Goal: Communication & Community: Ask a question

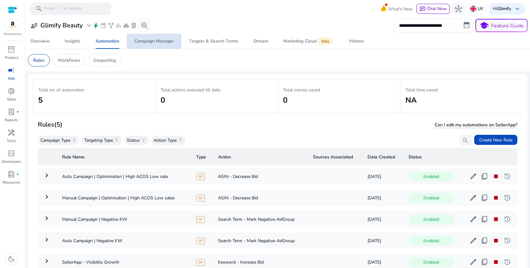
click at [162, 42] on div "Campaign Manager" at bounding box center [153, 41] width 39 height 4
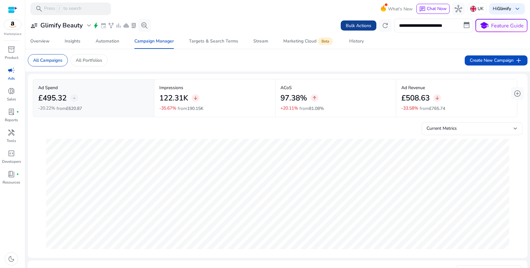
click at [362, 21] on span at bounding box center [359, 25] width 36 height 15
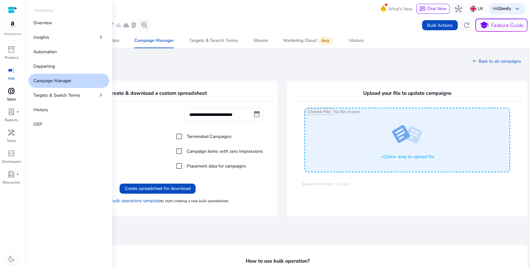
click at [10, 88] on span "donut_small" at bounding box center [12, 91] width 8 height 8
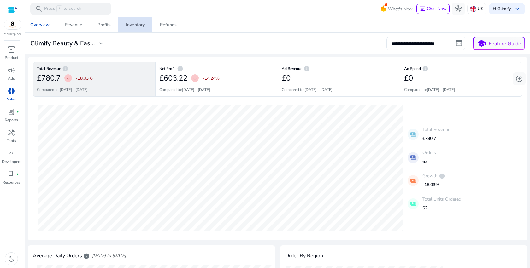
click at [134, 25] on div "Inventory" at bounding box center [135, 25] width 19 height 4
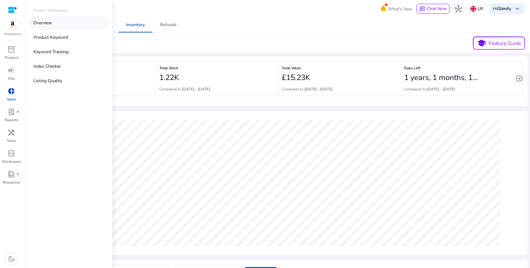
click at [35, 25] on p "Overview" at bounding box center [42, 23] width 19 height 7
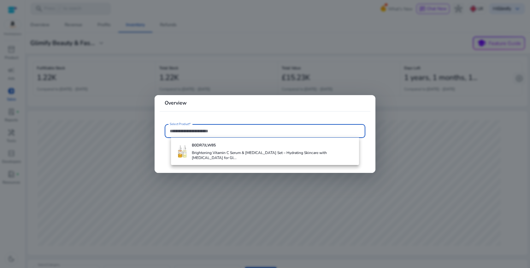
click at [53, 73] on div at bounding box center [265, 134] width 530 height 268
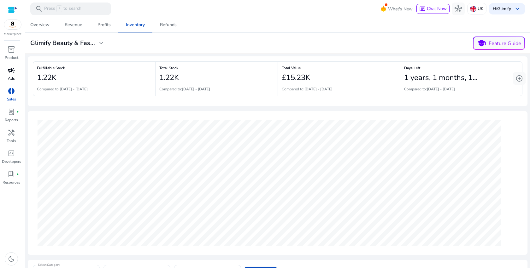
click at [10, 72] on span "campaign" at bounding box center [12, 71] width 8 height 8
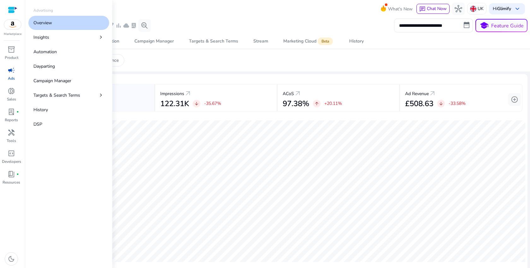
click at [10, 72] on span "campaign" at bounding box center [12, 71] width 8 height 8
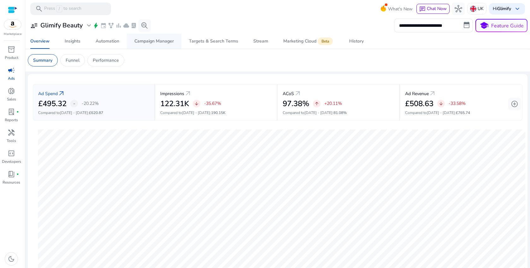
click at [149, 39] on div "Campaign Manager" at bounding box center [153, 41] width 39 height 4
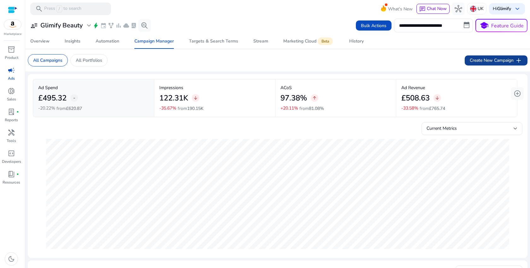
click at [500, 58] on span "Create New Campaign add" at bounding box center [496, 61] width 53 height 8
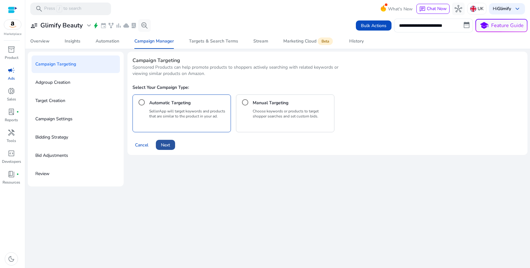
click at [172, 147] on span at bounding box center [165, 145] width 19 height 15
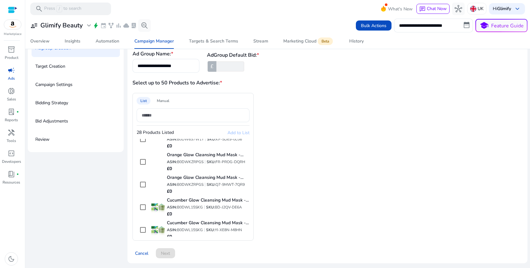
scroll to position [530, 0]
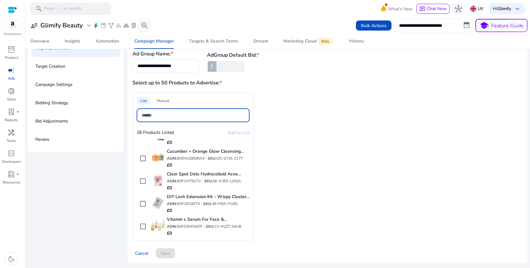
click at [176, 115] on input at bounding box center [193, 115] width 103 height 7
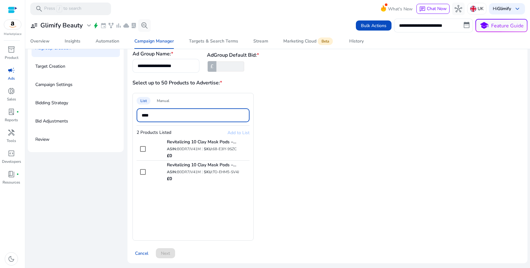
type input "****"
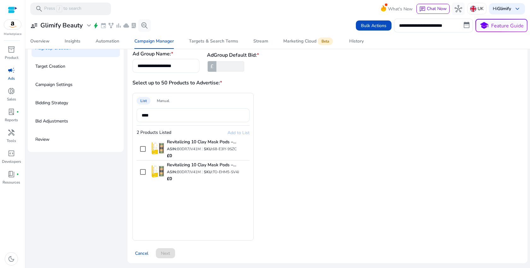
click at [297, 152] on div "List Manual **** 2 Products Listed Add to List Revitalizing 10 Clay Mask Pods –…" at bounding box center [253, 167] width 242 height 148
click at [101, 40] on div "Automation" at bounding box center [108, 41] width 24 height 4
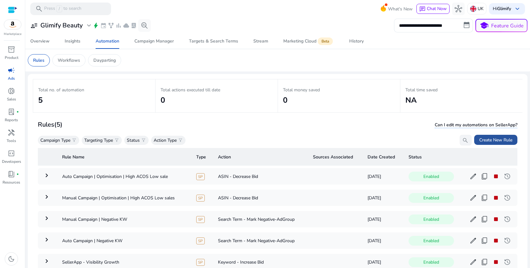
click at [497, 141] on span "Create New Rule" at bounding box center [495, 140] width 33 height 7
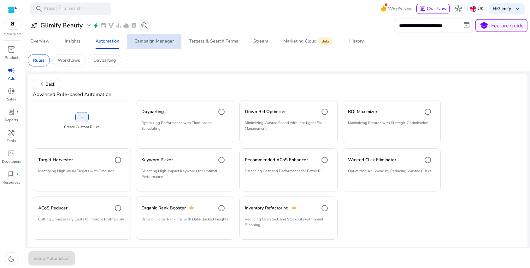
click at [149, 45] on span "Campaign Manager" at bounding box center [153, 41] width 39 height 15
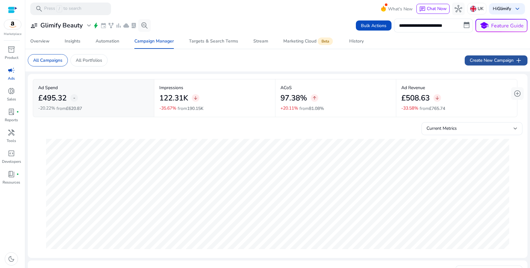
click at [478, 54] on span at bounding box center [496, 60] width 63 height 15
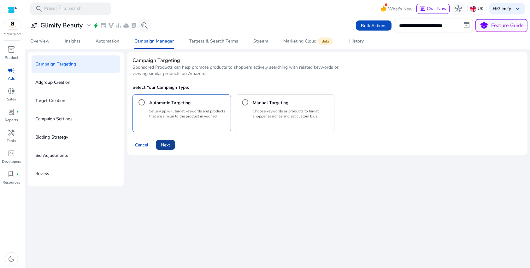
click at [172, 148] on span at bounding box center [165, 145] width 19 height 15
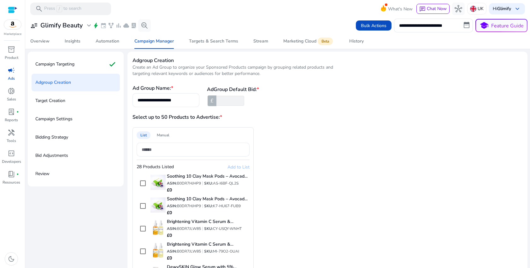
click at [163, 135] on div "Manual" at bounding box center [163, 136] width 20 height 8
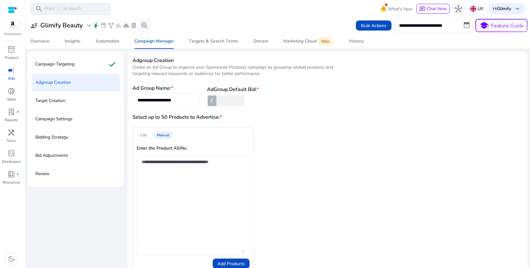
scroll to position [13, 0]
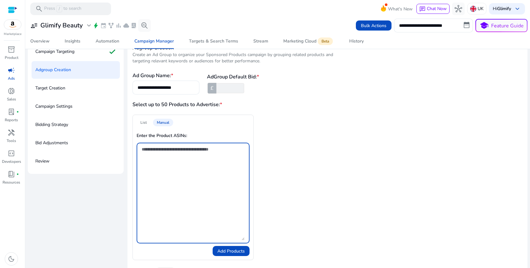
click at [191, 177] on textarea at bounding box center [193, 193] width 103 height 95
paste textarea "**********"
type textarea "**********"
click at [221, 252] on span "Add Products" at bounding box center [230, 251] width 27 height 7
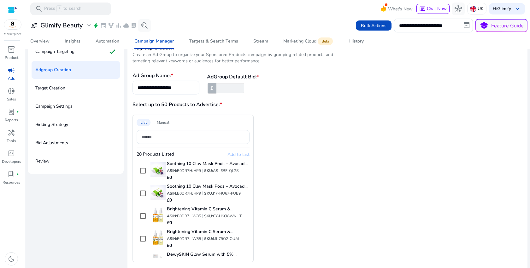
scroll to position [34, 0]
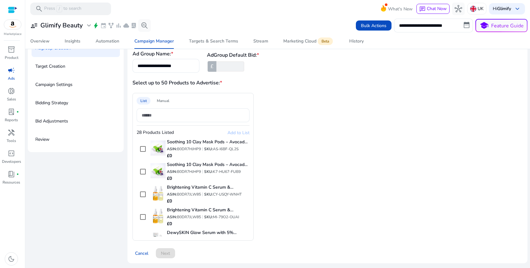
click at [191, 107] on div "List Manual 28 Products Listed Add to List Soothing 10 Clay Mask Pods – Avocado…" at bounding box center [192, 167] width 121 height 148
click at [191, 111] on div at bounding box center [193, 115] width 103 height 14
paste input "**********"
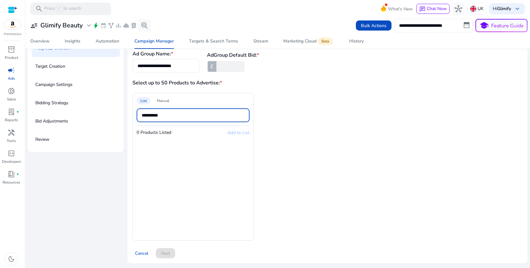
type input "**********"
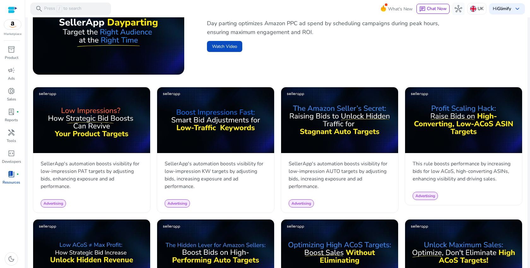
scroll to position [184, 0]
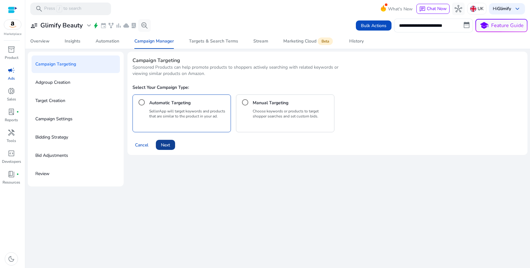
click at [163, 144] on span "Next" at bounding box center [165, 145] width 9 height 7
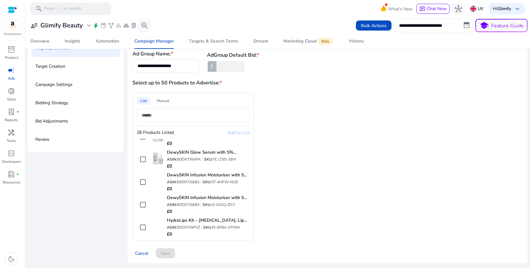
scroll to position [103, 0]
click at [11, 72] on span "campaign" at bounding box center [12, 71] width 8 height 8
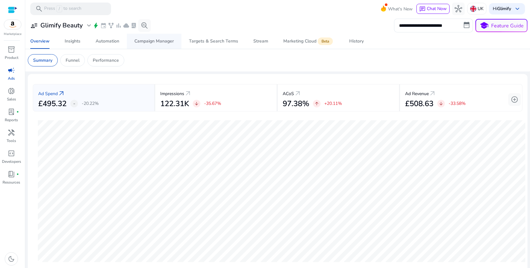
click at [164, 40] on div "Campaign Manager" at bounding box center [153, 41] width 39 height 4
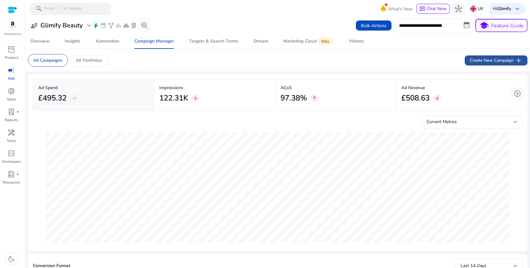
click at [502, 61] on span "Create New Campaign add" at bounding box center [496, 61] width 53 height 8
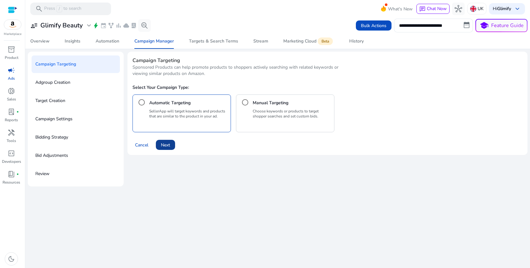
click at [164, 152] on span at bounding box center [165, 145] width 19 height 15
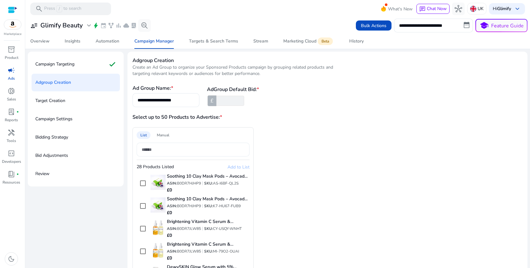
click at [155, 151] on input at bounding box center [193, 149] width 103 height 7
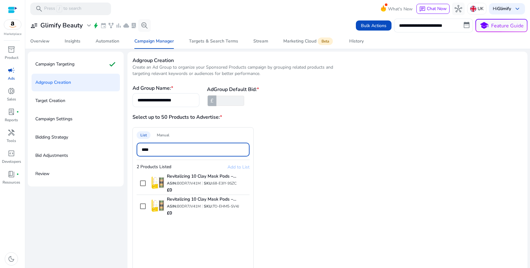
type input "****"
click at [11, 28] on img at bounding box center [12, 24] width 17 height 9
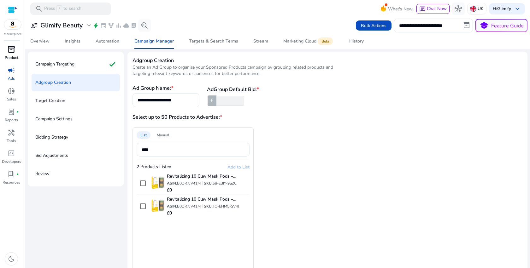
click at [8, 54] on div "inventory_2" at bounding box center [12, 49] width 18 height 10
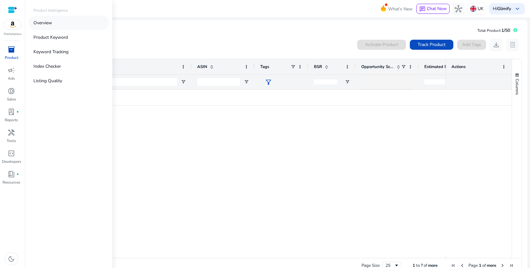
click at [53, 23] on link "Overview" at bounding box center [68, 23] width 81 height 14
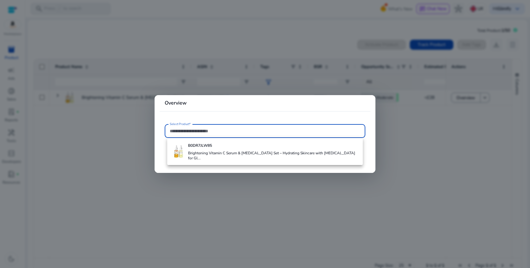
paste input "**********"
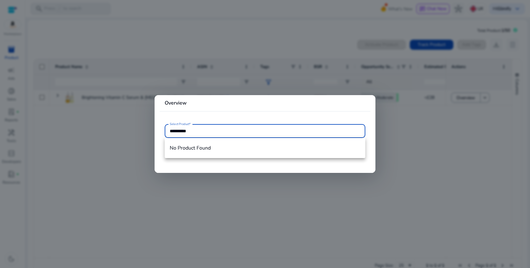
click at [202, 129] on input "**********" at bounding box center [265, 131] width 190 height 7
type input "**********"
click at [305, 198] on div at bounding box center [265, 134] width 530 height 268
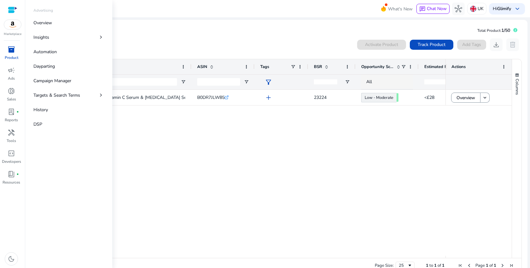
click at [12, 14] on div at bounding box center [12, 9] width 9 height 9
click at [45, 25] on p "Overview" at bounding box center [42, 23] width 19 height 7
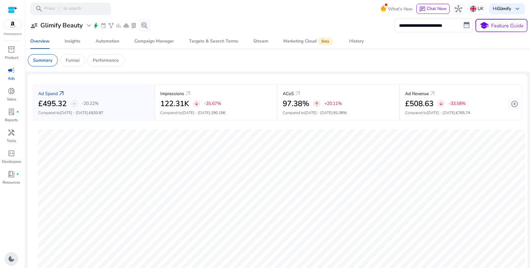
click at [7, 262] on div "dark_mode" at bounding box center [11, 259] width 13 height 13
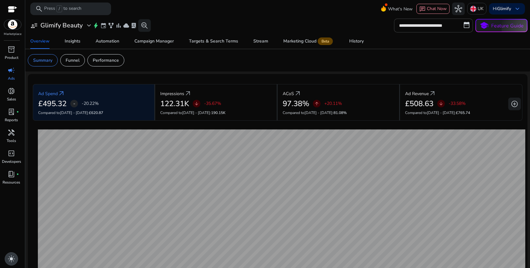
click at [10, 259] on span "light_mode" at bounding box center [12, 259] width 8 height 8
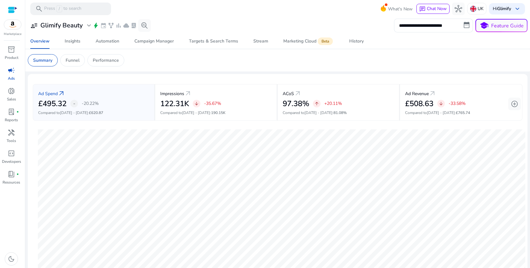
click at [15, 28] on img at bounding box center [12, 24] width 17 height 9
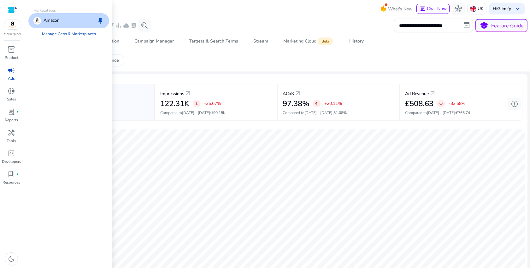
click at [61, 23] on div "Amazon keep" at bounding box center [68, 20] width 81 height 15
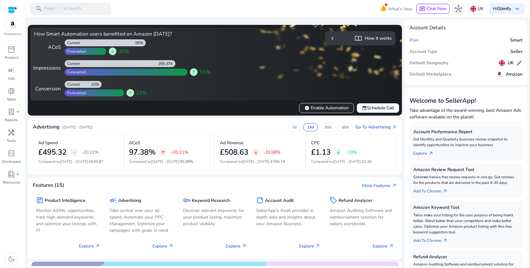
click at [334, 111] on span "verified Enable Automation" at bounding box center [326, 108] width 44 height 7
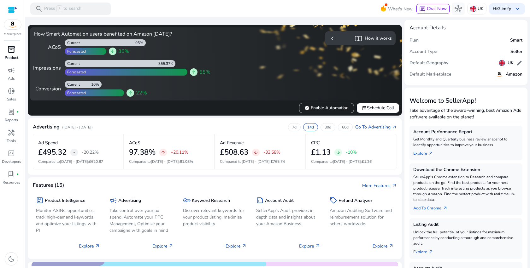
click at [12, 49] on span "inventory_2" at bounding box center [12, 50] width 8 height 8
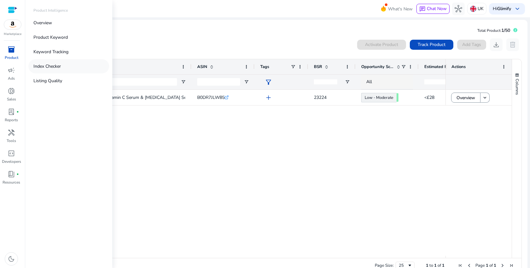
click at [63, 70] on link "Index Checker" at bounding box center [68, 66] width 81 height 14
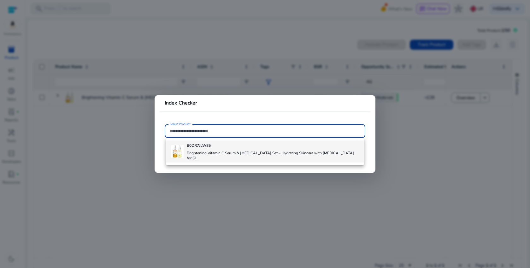
click at [207, 146] on b "B0DR7JLW85" at bounding box center [199, 145] width 24 height 5
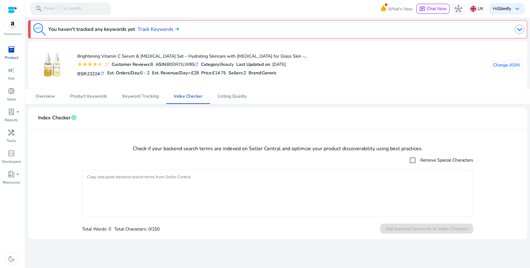
click at [224, 193] on textarea "Copy and paste backend search terms from Seller Central" at bounding box center [277, 193] width 381 height 41
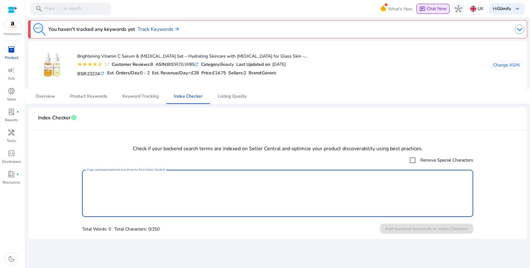
click at [438, 10] on span "Chat Now" at bounding box center [437, 9] width 20 height 6
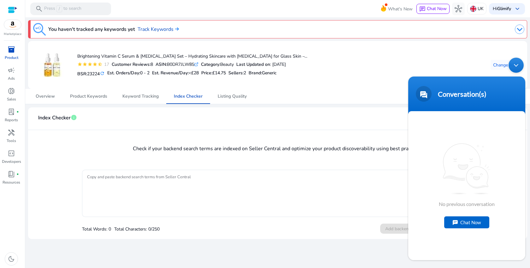
click at [517, 65] on div "Minimize live chat window" at bounding box center [515, 65] width 15 height 15
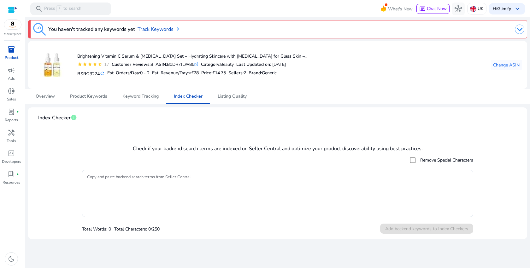
click at [17, 26] on img at bounding box center [12, 24] width 17 height 9
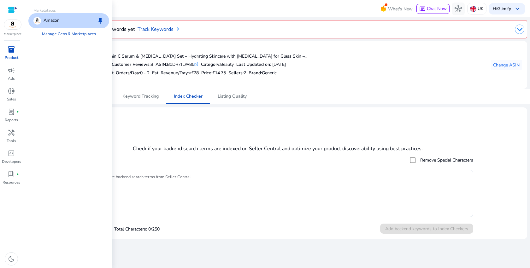
click at [14, 51] on span "inventory_2" at bounding box center [12, 50] width 8 height 8
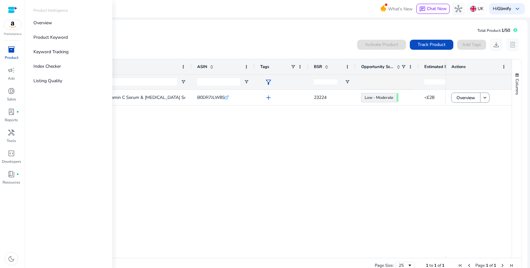
click at [11, 11] on div at bounding box center [12, 9] width 9 height 7
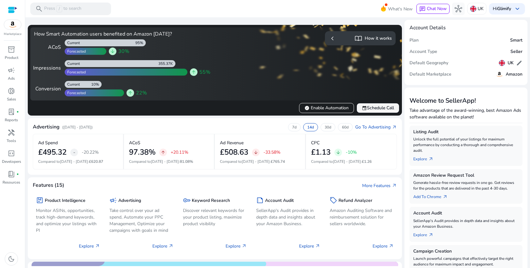
click at [380, 108] on span "event Schedule Call" at bounding box center [378, 108] width 32 height 7
click at [388, 12] on span "What's New" at bounding box center [400, 8] width 25 height 11
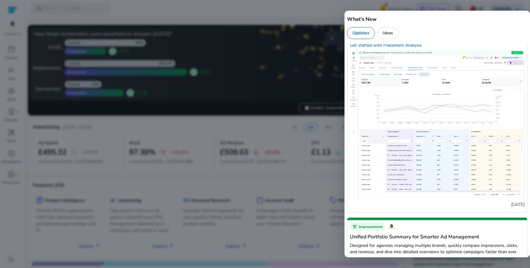
scroll to position [271, 0]
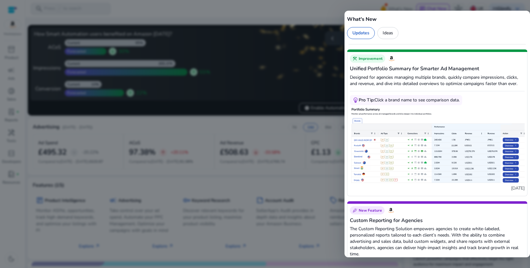
click at [311, 131] on div at bounding box center [265, 134] width 530 height 268
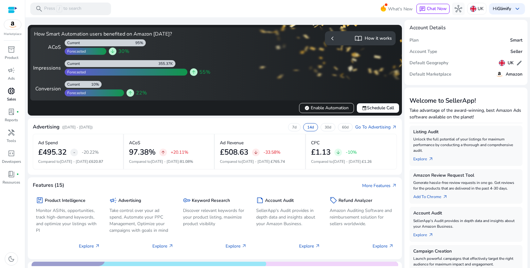
click at [11, 92] on span "donut_small" at bounding box center [12, 91] width 8 height 8
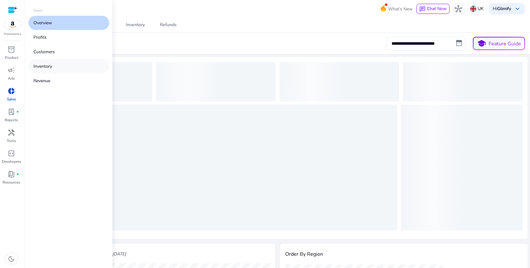
click at [41, 63] on p "Inventory" at bounding box center [42, 66] width 19 height 7
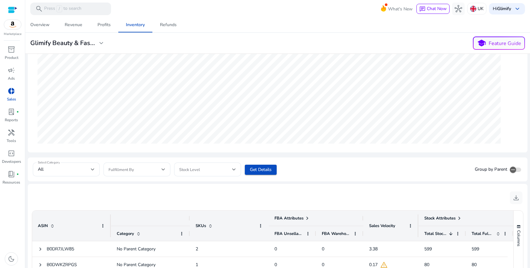
scroll to position [203, 0]
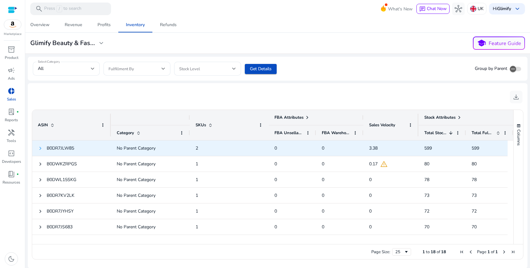
click at [40, 149] on span at bounding box center [40, 148] width 5 height 5
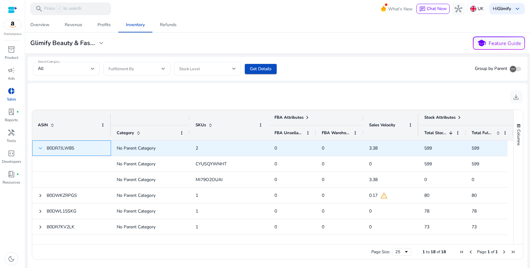
click at [40, 149] on span at bounding box center [40, 148] width 5 height 5
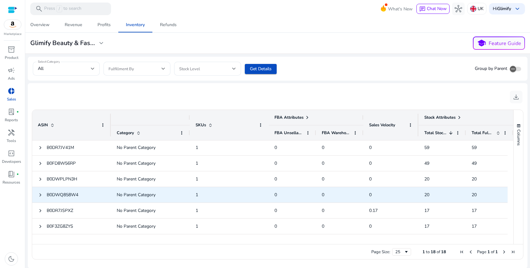
scroll to position [186, 0]
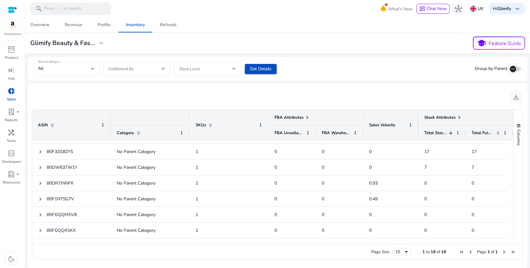
click at [514, 68] on span "button" at bounding box center [513, 69] width 13 height 13
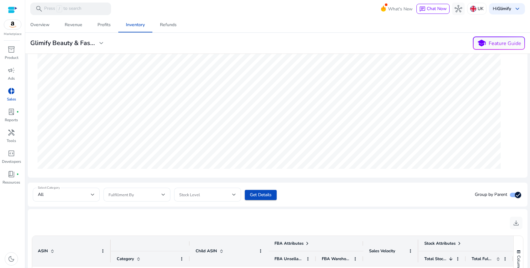
scroll to position [203, 0]
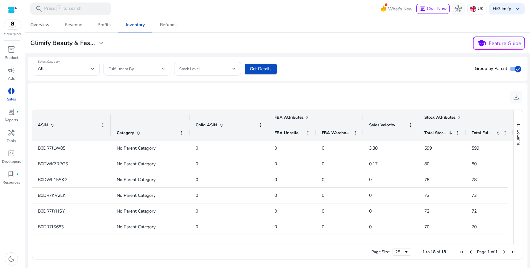
click at [90, 69] on div "All" at bounding box center [64, 68] width 53 height 7
click at [90, 69] on div at bounding box center [265, 134] width 530 height 268
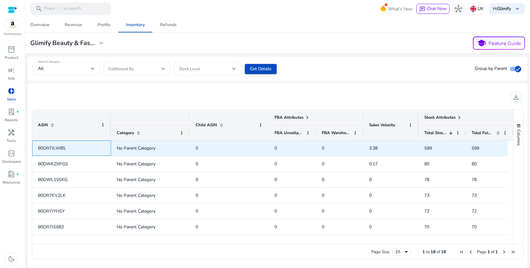
click at [55, 150] on span "B0DR7JLW85" at bounding box center [51, 148] width 27 height 6
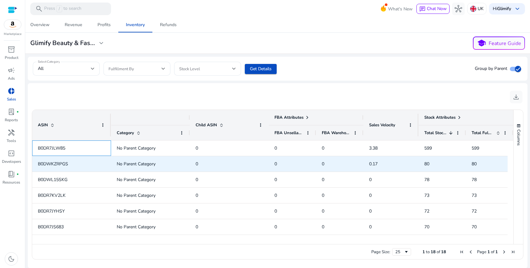
scroll to position [0, 197]
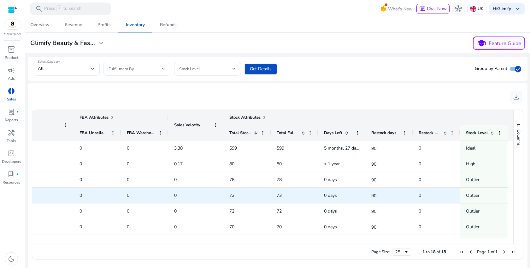
click at [481, 198] on span "Outlier" at bounding box center [484, 195] width 36 height 13
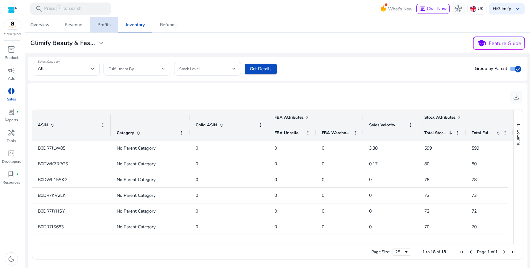
click at [99, 27] on div "Profits" at bounding box center [103, 25] width 13 height 4
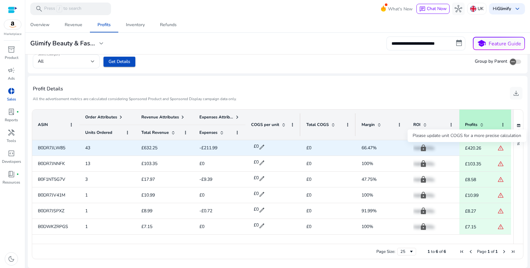
click at [500, 147] on span "warning" at bounding box center [500, 148] width 6 height 6
click at [311, 148] on span "£0" at bounding box center [328, 148] width 44 height 13
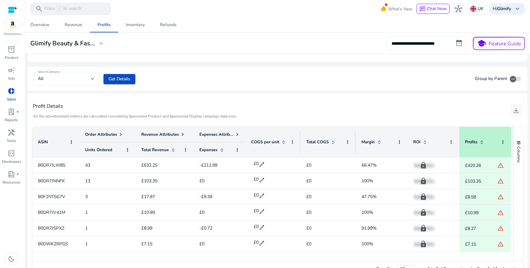
click at [120, 137] on span at bounding box center [120, 134] width 5 height 5
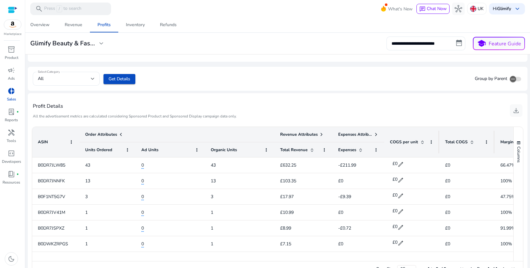
click at [119, 135] on span at bounding box center [120, 134] width 5 height 5
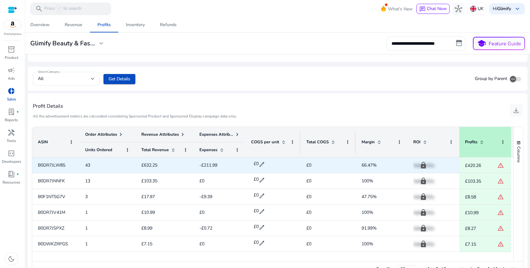
click at [318, 170] on span "£0" at bounding box center [328, 165] width 44 height 13
click at [313, 165] on span "£0" at bounding box center [328, 165] width 44 height 13
click at [261, 163] on span "edit" at bounding box center [262, 164] width 6 height 6
click at [59, 163] on span "B0DR7JLW85" at bounding box center [51, 165] width 27 height 6
click at [59, 162] on span "B0DR7JLW85" at bounding box center [51, 165] width 27 height 6
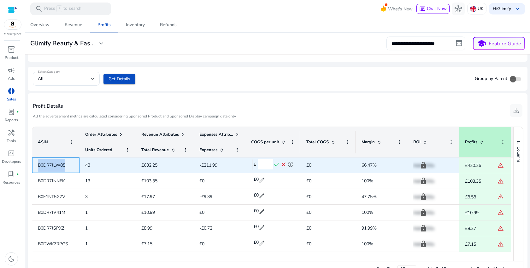
copy span "B0DR7JLW85"
click at [266, 167] on input "*" at bounding box center [265, 165] width 15 height 10
type input "****"
click at [277, 166] on span "check" at bounding box center [276, 164] width 7 height 7
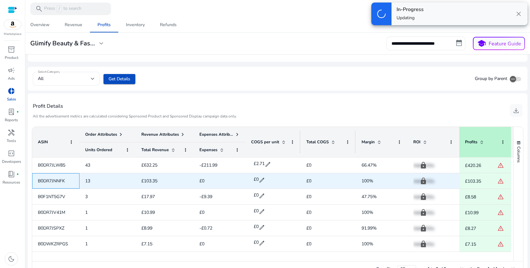
click at [60, 182] on span "B0DR7JNNFK" at bounding box center [51, 181] width 27 height 6
copy span "B0DR7JNNFK"
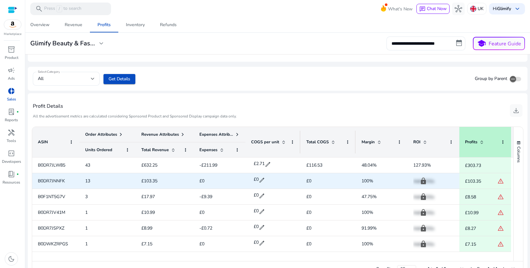
click at [261, 177] on span "edit" at bounding box center [262, 180] width 6 height 6
click at [265, 177] on input "*" at bounding box center [265, 180] width 15 height 10
type input "*"
click at [277, 181] on span "check" at bounding box center [276, 180] width 7 height 7
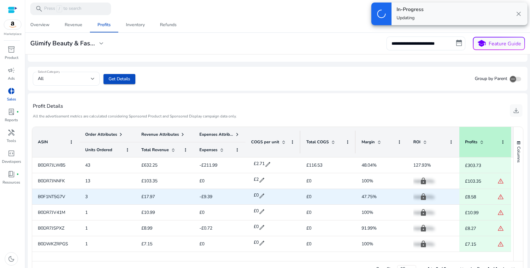
click at [65, 197] on span "B0F1NT5G7V" at bounding box center [51, 197] width 27 height 6
click at [64, 197] on span "B0F1NT5G7V" at bounding box center [51, 197] width 27 height 6
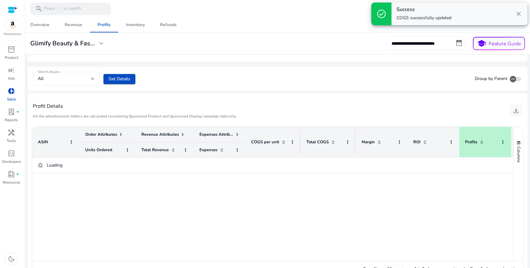
click at [64, 197] on div at bounding box center [272, 210] width 481 height 104
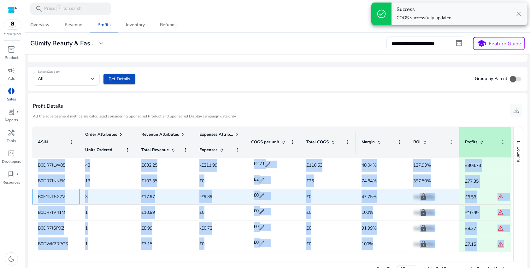
click at [64, 197] on span "B0F1NT5G7V" at bounding box center [51, 197] width 27 height 6
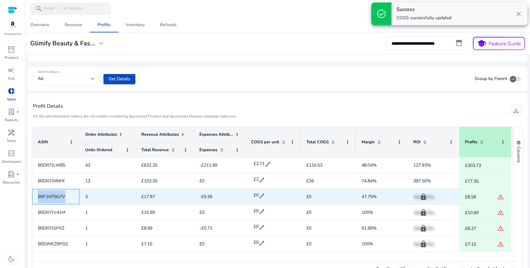
click at [64, 197] on span "B0F1NT5G7V" at bounding box center [51, 197] width 27 height 6
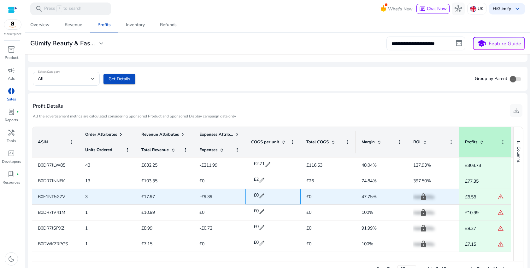
click at [262, 196] on span "edit" at bounding box center [262, 196] width 6 height 6
click at [261, 196] on input "*" at bounding box center [265, 196] width 15 height 10
type input "*"
click at [278, 197] on span "check" at bounding box center [276, 196] width 7 height 7
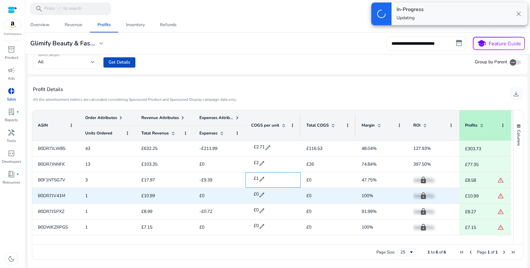
scroll to position [211, 0]
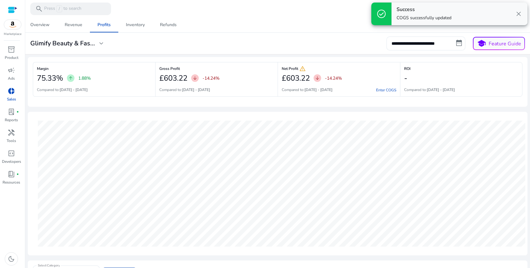
scroll to position [211, 0]
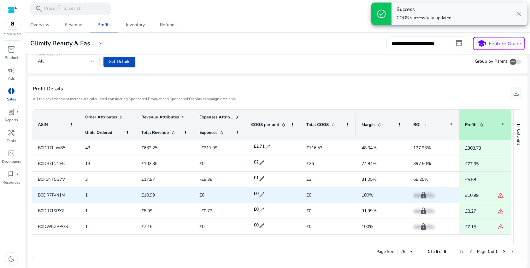
click at [62, 196] on span "B0DR7JV41M" at bounding box center [51, 195] width 27 height 6
copy span "B0DR7JV41M"
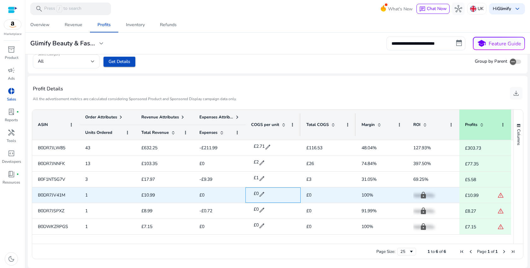
click at [261, 194] on span "edit" at bounding box center [262, 194] width 6 height 6
click at [263, 195] on input "*" at bounding box center [265, 195] width 15 height 10
type input "***"
click at [278, 193] on span "check" at bounding box center [276, 194] width 7 height 7
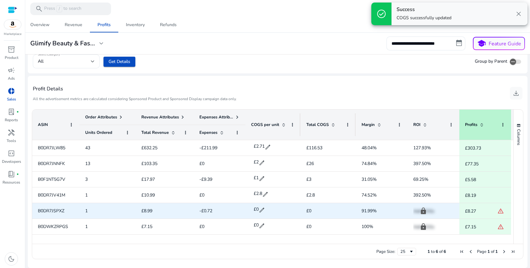
click at [55, 210] on span "B0DR7JSPXZ" at bounding box center [51, 211] width 26 height 6
copy span "B0DR7JSPXZ"
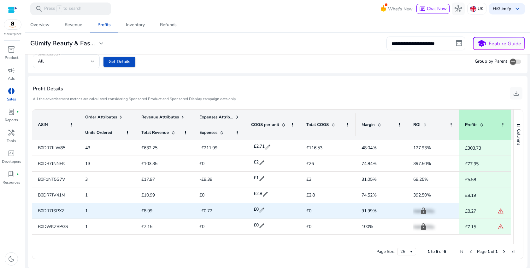
click at [261, 211] on span "edit" at bounding box center [262, 210] width 6 height 6
click at [264, 211] on input "*" at bounding box center [265, 210] width 15 height 10
type input "***"
click at [279, 209] on span "check" at bounding box center [276, 210] width 7 height 7
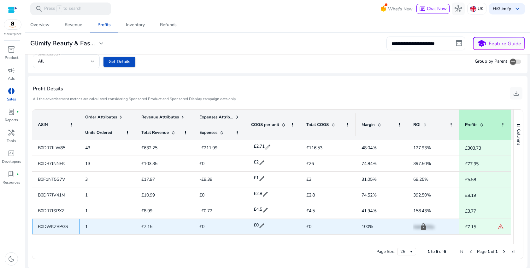
click at [62, 228] on span "B0DWKZRPGS" at bounding box center [53, 227] width 30 height 6
copy span "B0DWKZRPGS"
click at [262, 226] on span "edit" at bounding box center [262, 226] width 6 height 6
click at [261, 227] on input "*" at bounding box center [265, 226] width 15 height 10
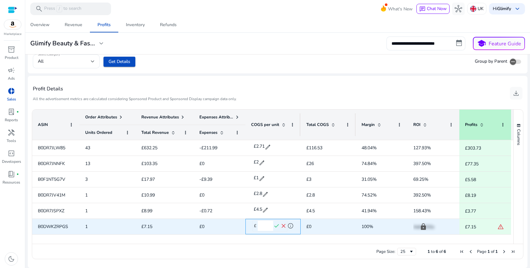
click at [263, 227] on input "*" at bounding box center [265, 226] width 15 height 10
type input "****"
click at [274, 226] on span "check" at bounding box center [276, 226] width 7 height 7
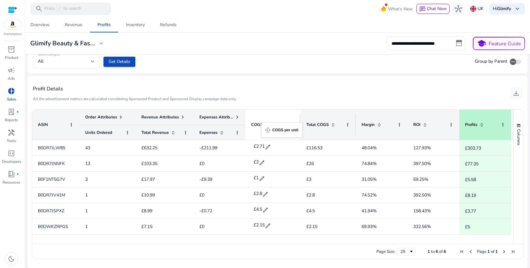
drag, startPoint x: 250, startPoint y: 126, endPoint x: 264, endPoint y: 126, distance: 13.9
click at [263, 126] on span "COGS per unit" at bounding box center [265, 125] width 28 height 6
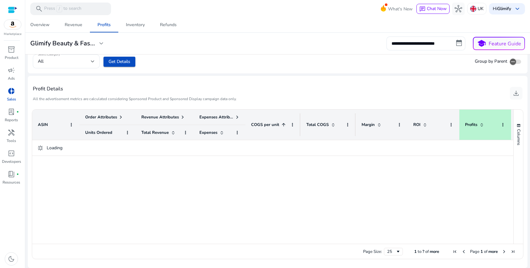
click at [263, 126] on span "COGS per unit" at bounding box center [265, 125] width 28 height 6
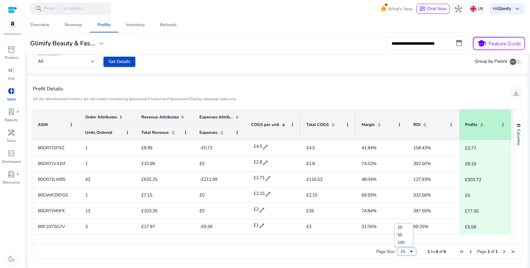
click at [400, 250] on div "25" at bounding box center [404, 252] width 9 height 6
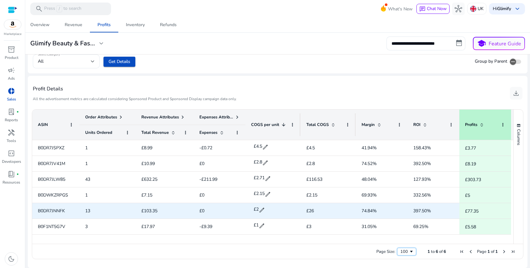
scroll to position [181, 0]
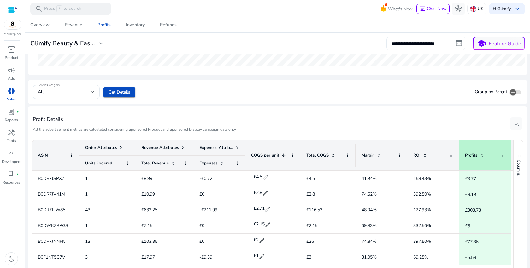
click at [456, 45] on input "**********" at bounding box center [425, 44] width 79 height 14
select select "*"
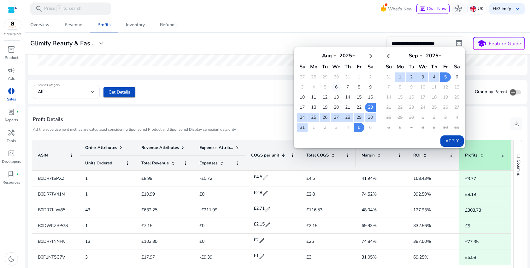
click at [334, 89] on td "6" at bounding box center [336, 87] width 11 height 9
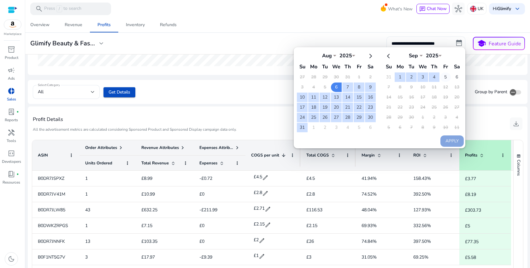
click at [442, 76] on td "5" at bounding box center [445, 77] width 11 height 9
click at [452, 138] on button "Apply" at bounding box center [451, 141] width 23 height 11
type input "**********"
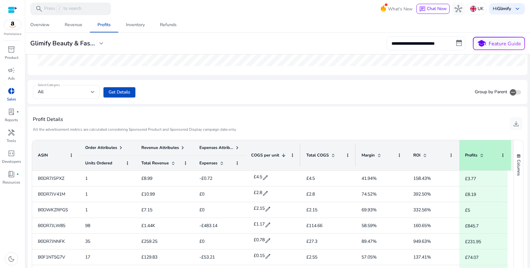
scroll to position [211, 0]
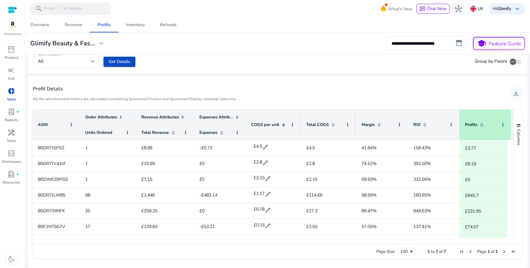
click at [237, 116] on span at bounding box center [237, 117] width 5 height 5
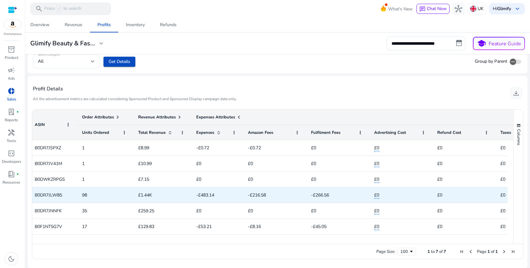
scroll to position [0, 28]
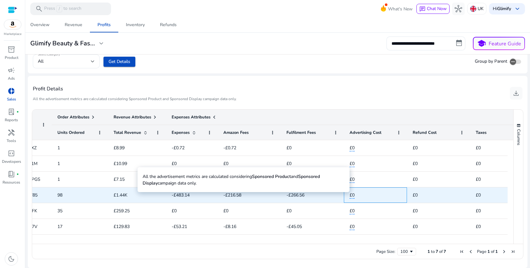
click at [354, 196] on span "£0" at bounding box center [351, 195] width 5 height 7
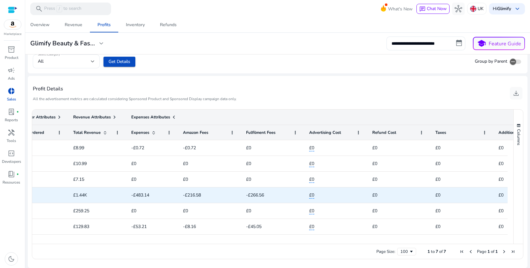
scroll to position [0, 0]
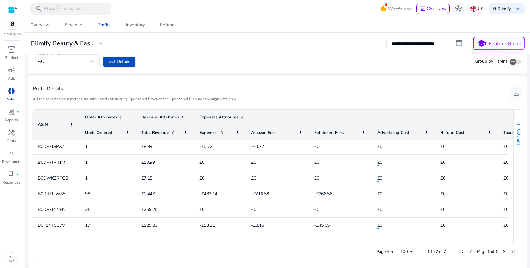
click at [517, 129] on button "Columns" at bounding box center [517, 134] width 9 height 34
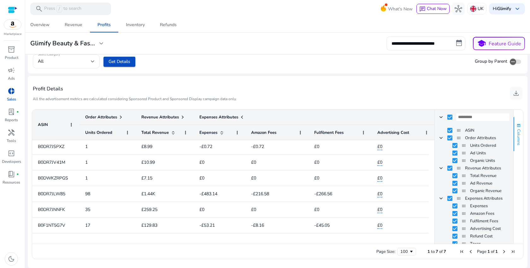
click at [517, 129] on button "Columns" at bounding box center [517, 134] width 9 height 34
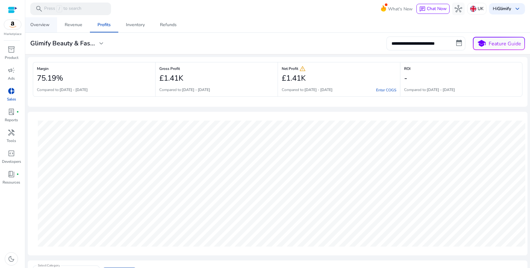
click at [37, 27] on div "Overview" at bounding box center [39, 25] width 19 height 4
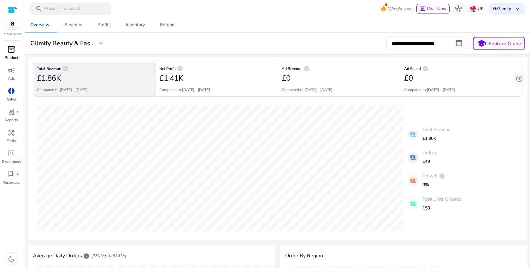
click at [4, 51] on div "inventory_2" at bounding box center [12, 49] width 18 height 10
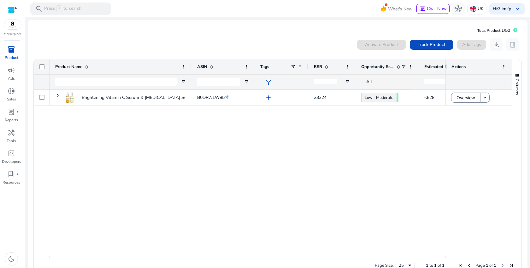
click at [200, 129] on div "Brightening Vitamin C Serum & Retinol Set – Hydrating Skincare... B0DR7JLW85 .s…" at bounding box center [248, 173] width 396 height 166
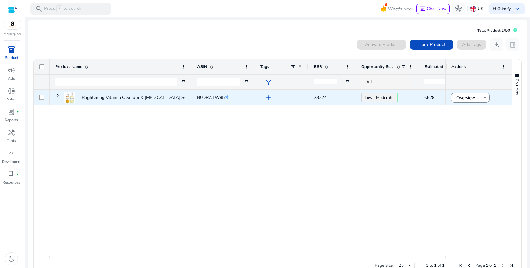
click at [54, 96] on div "Brightening Vitamin C Serum & Retinol Set – Hydrating Skincare..." at bounding box center [121, 97] width 142 height 15
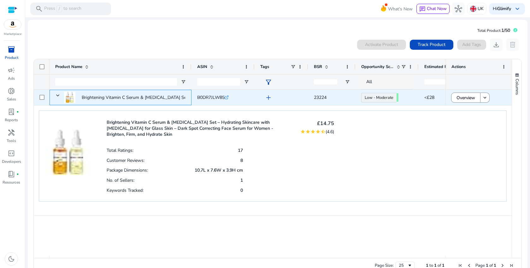
click at [55, 95] on div "Brightening Vitamin C Serum & Retinol Set – Hydrating Skincare..." at bounding box center [121, 97] width 142 height 15
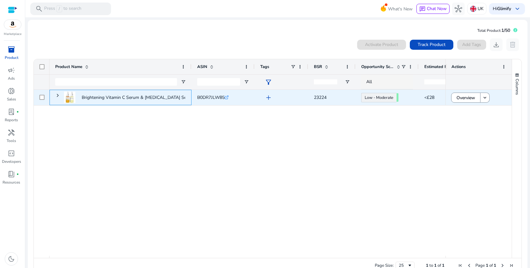
click at [55, 95] on div "Brightening Vitamin C Serum & Retinol Set – Hydrating Skincare..." at bounding box center [121, 97] width 142 height 15
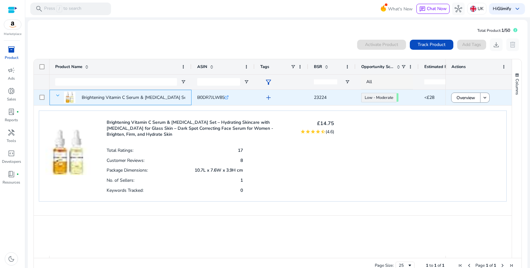
click at [55, 96] on span at bounding box center [57, 95] width 5 height 5
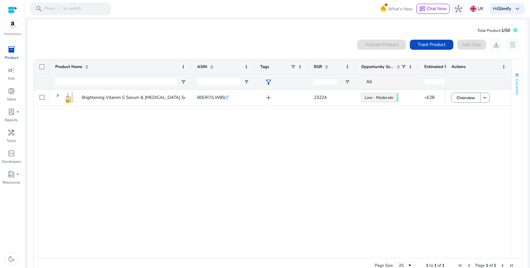
click at [513, 71] on button "Columns" at bounding box center [516, 84] width 9 height 34
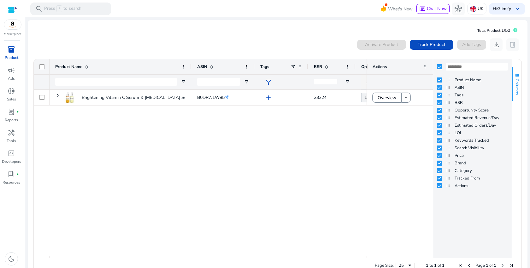
click at [513, 71] on button "Columns" at bounding box center [516, 84] width 9 height 34
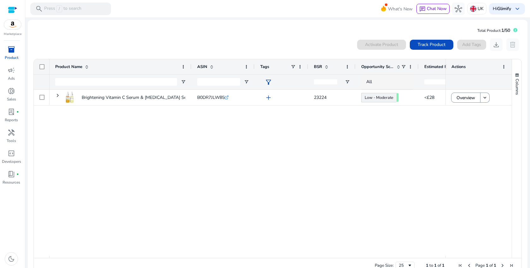
click at [347, 126] on div "Brightening Vitamin C Serum & Retinol Set – Hydrating Skincare... B0DR7JLW85 .s…" at bounding box center [248, 173] width 396 height 166
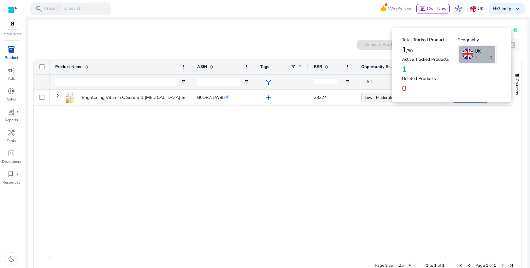
click at [515, 31] on icon at bounding box center [515, 30] width 1 height 3
click at [309, 48] on div "0 products selected Activate Product Track Product Add Tags download delete" at bounding box center [277, 44] width 489 height 13
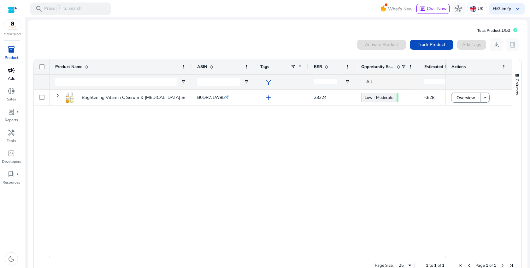
click at [14, 77] on p "Ads" at bounding box center [11, 79] width 7 height 6
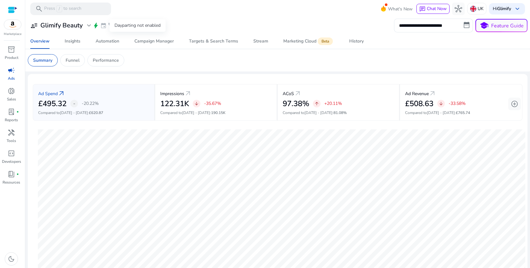
click at [104, 26] on span "event" at bounding box center [103, 25] width 6 height 6
click at [90, 25] on span "expand_more" at bounding box center [89, 26] width 8 height 8
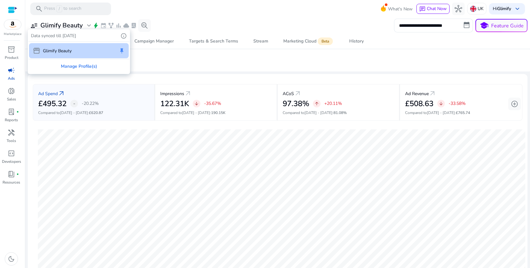
click at [96, 25] on div at bounding box center [265, 134] width 530 height 268
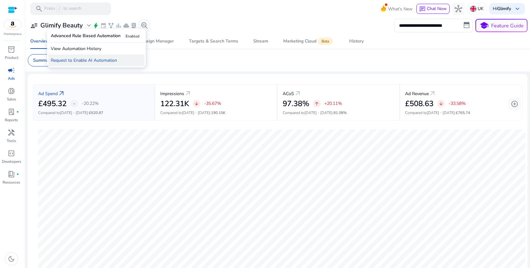
click at [103, 59] on p "Request to Enable AI Automation" at bounding box center [96, 61] width 96 height 12
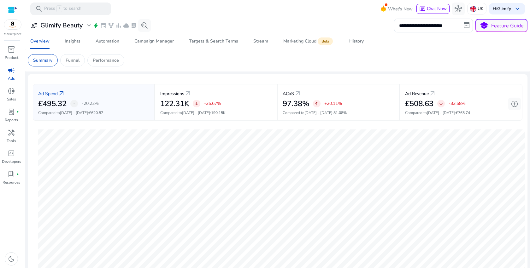
click at [282, 51] on mat-card "Summary Funnel Performance" at bounding box center [278, 60] width 510 height 22
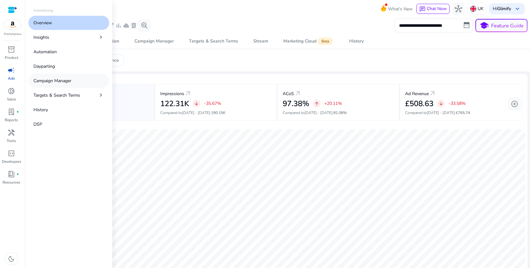
click at [53, 84] on p "Campaign Manager" at bounding box center [52, 81] width 38 height 7
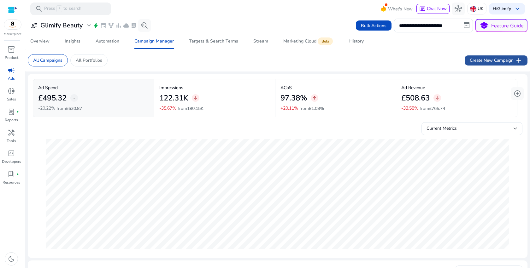
click at [480, 60] on span "Create New Campaign add" at bounding box center [496, 61] width 53 height 8
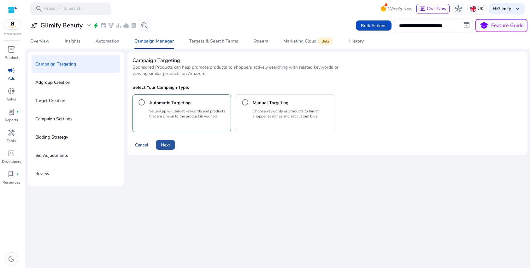
click at [169, 146] on span "Next" at bounding box center [165, 145] width 9 height 7
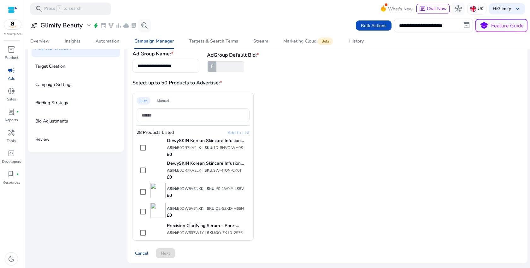
scroll to position [297, 0]
click at [200, 118] on input at bounding box center [193, 115] width 103 height 7
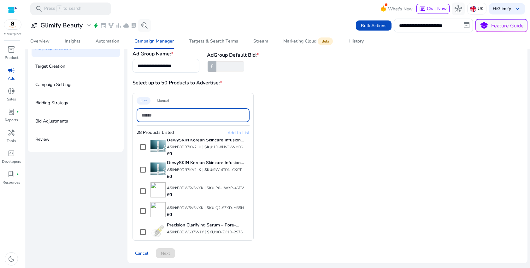
paste input "**********"
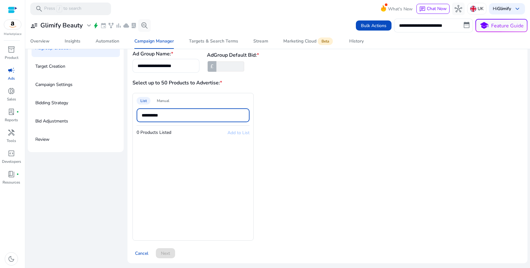
type input "**********"
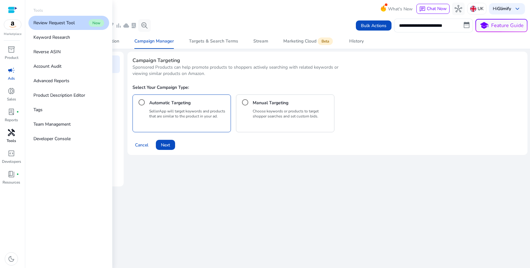
click at [14, 136] on span "handyman" at bounding box center [12, 133] width 8 height 8
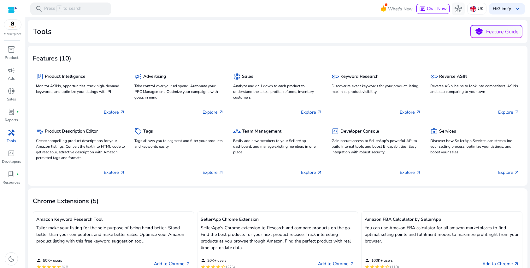
click at [223, 51] on div "Features (10)" at bounding box center [277, 58] width 489 height 14
click at [14, 50] on span "inventory_2" at bounding box center [12, 50] width 8 height 8
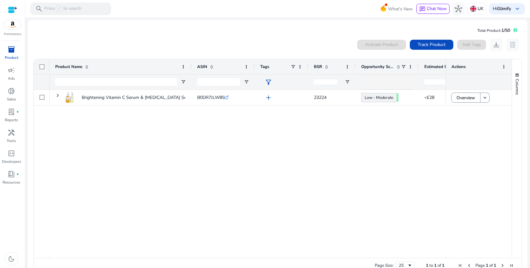
click at [294, 158] on div "Brightening Vitamin C Serum & [MEDICAL_DATA] Set – Hydrating Skincare... B0DR7J…" at bounding box center [248, 173] width 396 height 166
click at [515, 3] on div "Hi Glimify keyboard_arrow_down" at bounding box center [507, 8] width 36 height 11
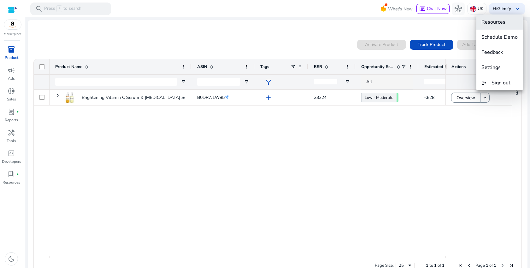
click at [499, 25] on span "Resources" at bounding box center [493, 22] width 24 height 7
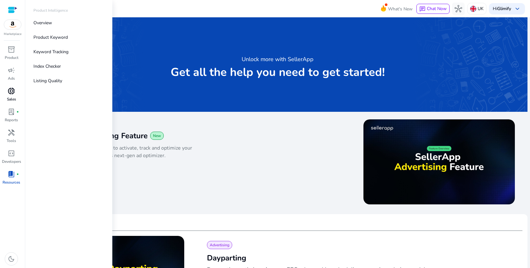
click at [9, 96] on div "donut_small" at bounding box center [12, 91] width 18 height 10
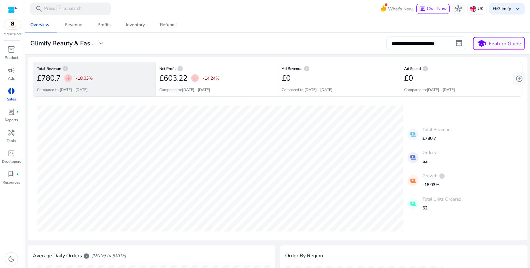
click at [202, 23] on div "Overview Revenue Profits Inventory Refunds" at bounding box center [278, 24] width 510 height 15
click at [455, 5] on span "hub" at bounding box center [458, 9] width 8 height 8
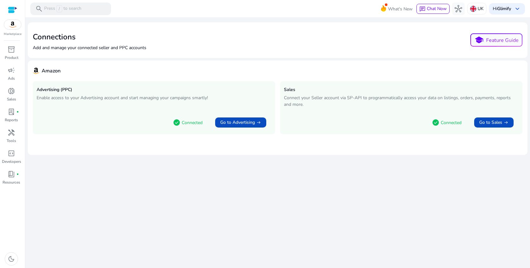
click at [404, 130] on div "check_circle Connected Go to Sales arrow_right_alt" at bounding box center [401, 121] width 235 height 18
click at [501, 126] on span at bounding box center [493, 122] width 39 height 15
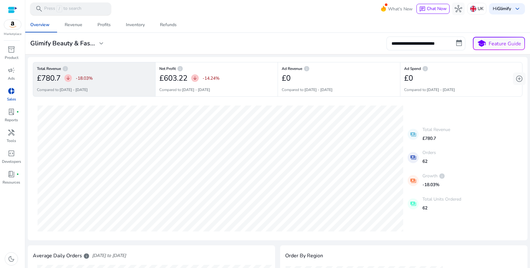
click at [82, 11] on div "search Press / to search" at bounding box center [70, 9] width 81 height 13
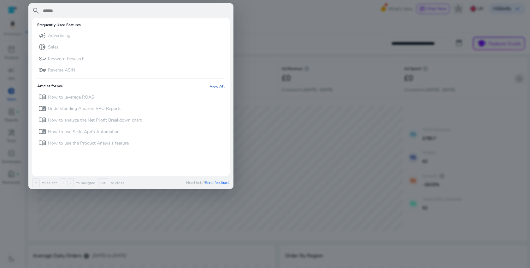
click at [263, 108] on div at bounding box center [265, 134] width 530 height 268
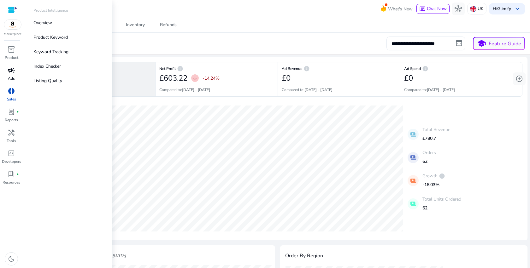
click at [10, 82] on link "campaign Ads" at bounding box center [11, 75] width 23 height 21
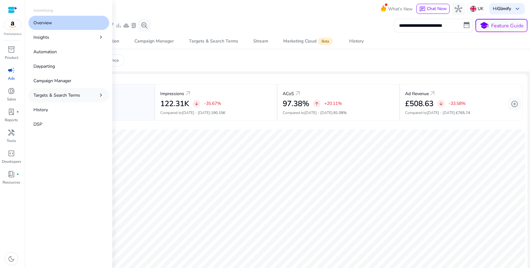
click at [74, 94] on p "Targets & Search Terms" at bounding box center [56, 95] width 47 height 7
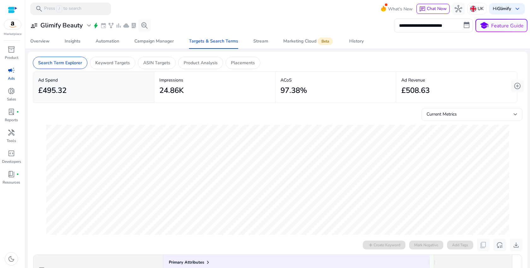
click at [324, 112] on div "Current Metrics" at bounding box center [277, 113] width 489 height 15
click at [140, 39] on div "Campaign Manager" at bounding box center [153, 41] width 39 height 4
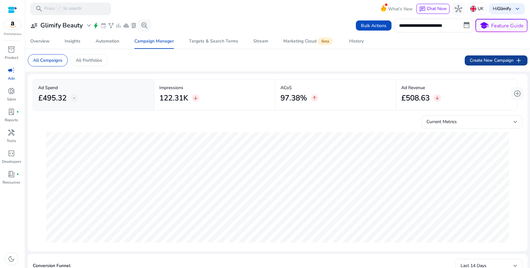
click at [518, 61] on span "add" at bounding box center [519, 61] width 8 height 8
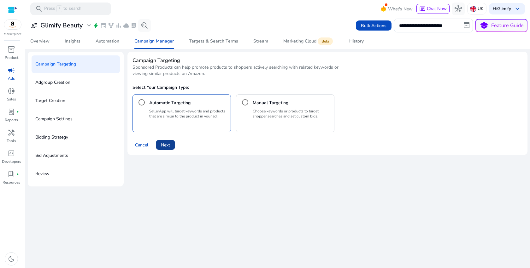
click at [168, 146] on span "Next" at bounding box center [165, 145] width 9 height 7
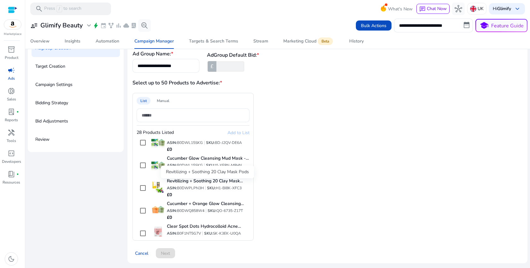
scroll to position [530, 0]
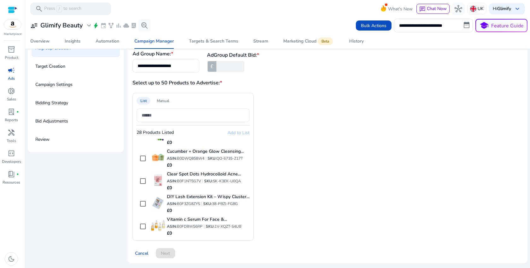
click at [345, 190] on div "List Manual 28 Products Listed Add to List Soothing 10 Clay Mask Pods – Avocado…" at bounding box center [253, 167] width 242 height 148
click at [385, 144] on app-asin-list "List Manual 28 Products Listed Add to List Soothing 10 Clay Mask Pods – Avocado…" at bounding box center [327, 167] width 390 height 148
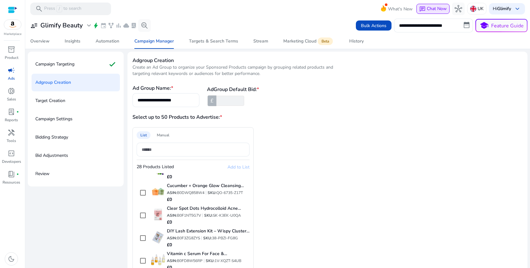
click at [436, 9] on span "Chat Now" at bounding box center [437, 9] width 20 height 6
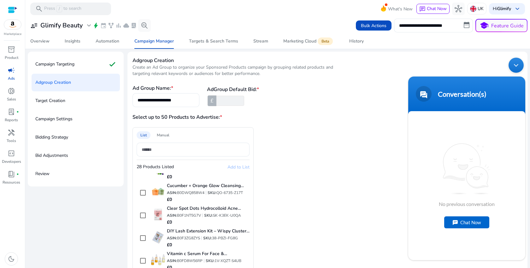
click at [466, 220] on div "Chat Now" at bounding box center [466, 223] width 45 height 12
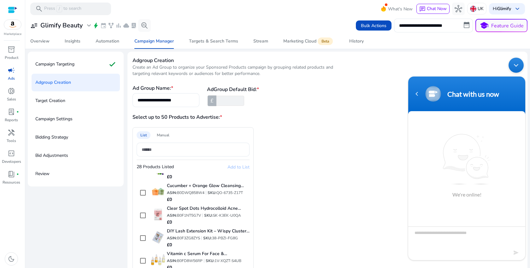
click at [459, 237] on textarea "Type your message and hit 'Enter'" at bounding box center [466, 238] width 117 height 22
type textarea "*****"
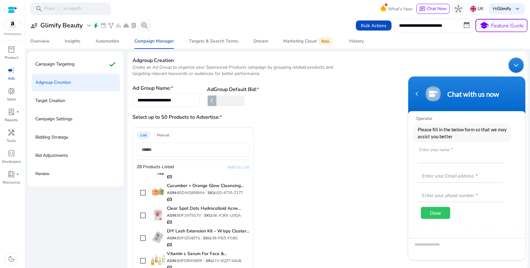
click at [451, 159] on input "text" at bounding box center [460, 155] width 85 height 15
type input "*******"
type input "**********"
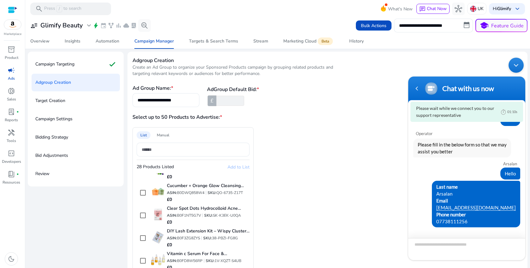
scroll to position [3, 0]
click at [178, 98] on input "**********" at bounding box center [166, 100] width 57 height 7
click at [252, 120] on h3 "Select up to 50 Products to Advertise: *" at bounding box center [229, 118] width 195 height 8
click at [512, 67] on div "Minimize live chat window" at bounding box center [515, 65] width 15 height 15
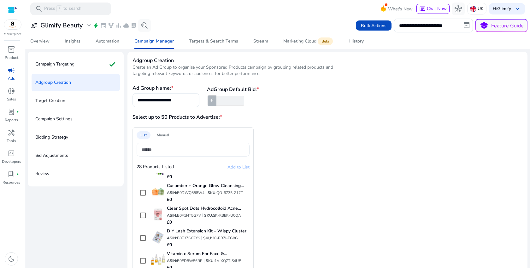
scroll to position [34, 0]
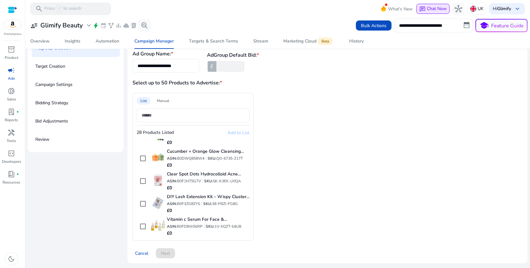
click at [428, 11] on span "Chat Now" at bounding box center [437, 9] width 20 height 6
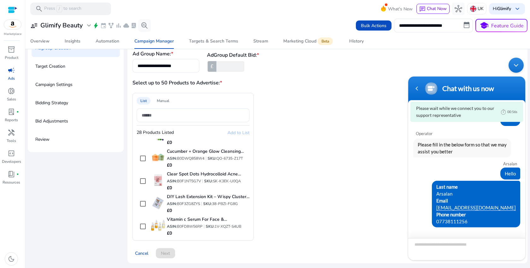
click at [436, 247] on textarea "Type your message and hit 'Enter'" at bounding box center [466, 249] width 117 height 22
type textarea "****"
click at [166, 101] on div "Manual" at bounding box center [163, 101] width 20 height 8
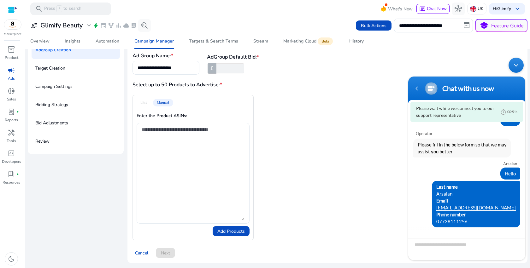
scroll to position [32, 0]
click at [424, 247] on textarea "Type your message and hit 'Enter'" at bounding box center [466, 249] width 117 height 22
paste textarea "**********"
type textarea "**********"
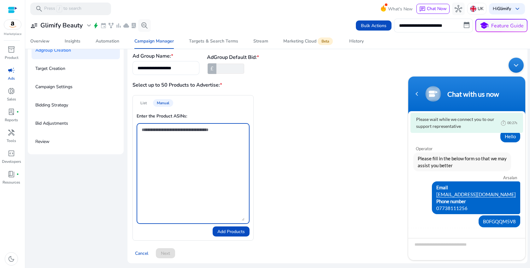
click at [167, 141] on textarea at bounding box center [193, 173] width 103 height 95
type textarea "**********"
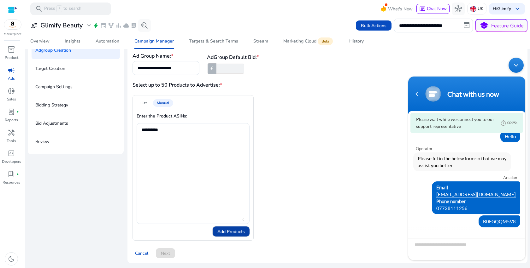
click at [224, 231] on span "Add Products" at bounding box center [230, 232] width 27 height 7
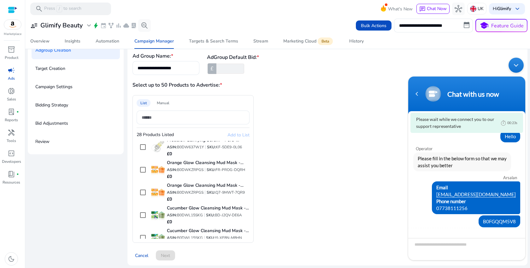
scroll to position [530, 0]
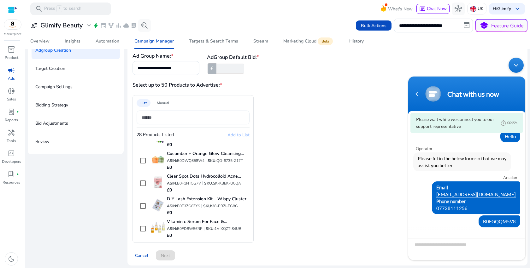
click at [179, 119] on input at bounding box center [193, 117] width 103 height 7
paste input "**********"
type input "**********"
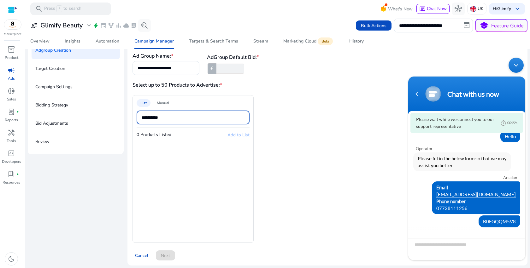
scroll to position [0, 0]
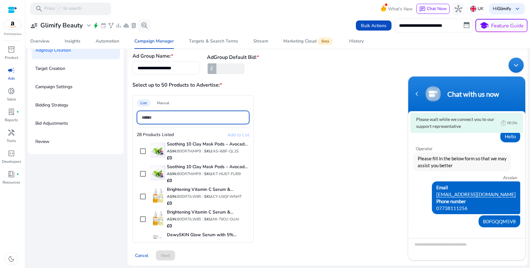
click at [287, 141] on div "List Manual 28 Products Listed Add to List Soothing 10 Clay Mask Pods – Avocado…" at bounding box center [253, 169] width 242 height 148
click at [44, 142] on p "Review" at bounding box center [42, 142] width 14 height 10
click at [65, 187] on div "**********" at bounding box center [278, 145] width 500 height 251
click at [57, 125] on p "Bid Adjustments" at bounding box center [51, 124] width 33 height 10
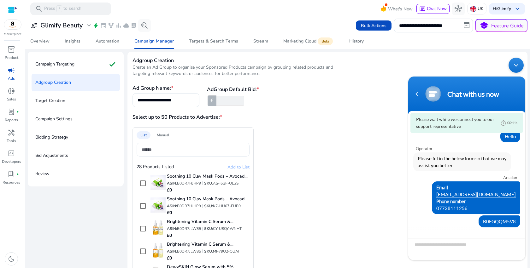
click at [65, 100] on p "Target Creation" at bounding box center [50, 101] width 30 height 10
click at [64, 155] on p "Bid Adjustments" at bounding box center [51, 156] width 33 height 10
click at [64, 141] on p "Bidding Strategy" at bounding box center [51, 137] width 33 height 10
click at [143, 43] on div "Campaign Manager" at bounding box center [153, 41] width 39 height 4
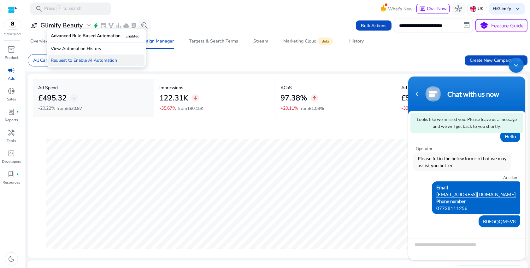
click at [124, 61] on p "Request to Enable AI Automation" at bounding box center [96, 61] width 96 height 12
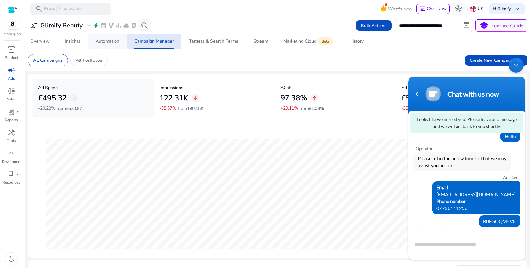
click at [111, 41] on div "Automation" at bounding box center [108, 41] width 24 height 4
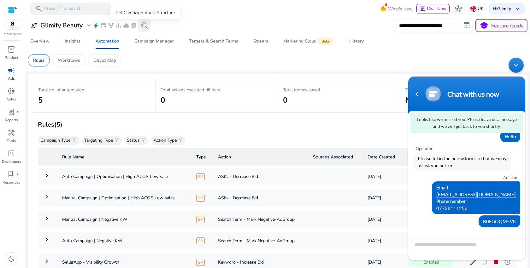
click at [144, 26] on span "search_insights" at bounding box center [145, 26] width 8 height 8
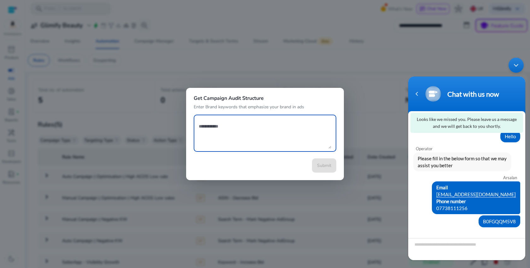
click at [258, 130] on textarea at bounding box center [265, 133] width 132 height 31
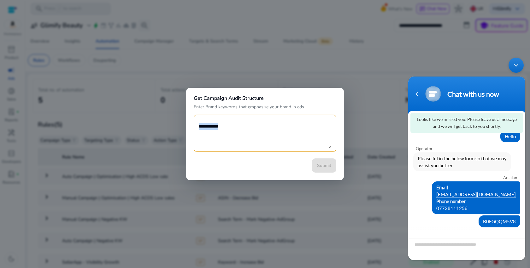
drag, startPoint x: 331, startPoint y: 150, endPoint x: 331, endPoint y: 156, distance: 6.0
click at [331, 156] on mat-form-field at bounding box center [265, 137] width 143 height 44
click at [318, 166] on div "Submit" at bounding box center [265, 166] width 143 height 14
click at [384, 119] on div at bounding box center [265, 134] width 530 height 268
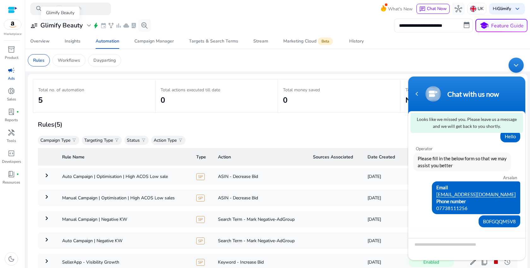
click at [35, 27] on span "user_attributes" at bounding box center [34, 26] width 8 height 8
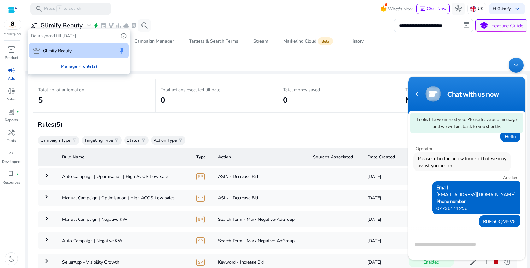
click at [78, 68] on div "Manage Profile(s)" at bounding box center [78, 66] width 101 height 14
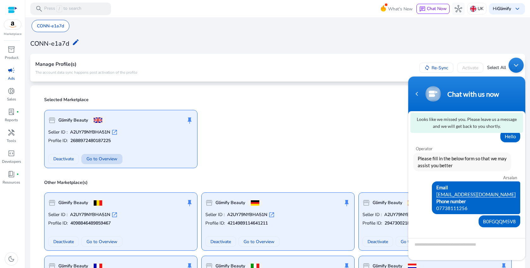
click at [105, 162] on span "Go to Overview" at bounding box center [101, 159] width 31 height 7
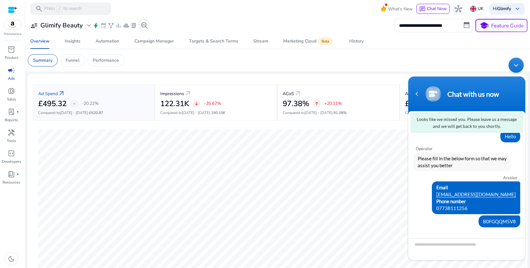
click at [518, 69] on div "Minimize live chat window" at bounding box center [515, 65] width 15 height 15
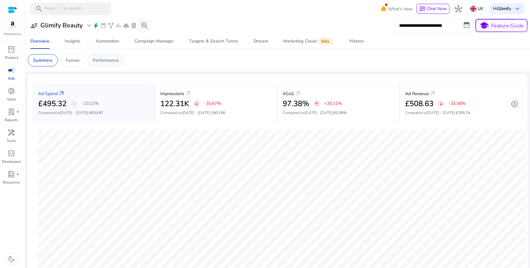
click at [117, 60] on p "Performance" at bounding box center [106, 60] width 26 height 7
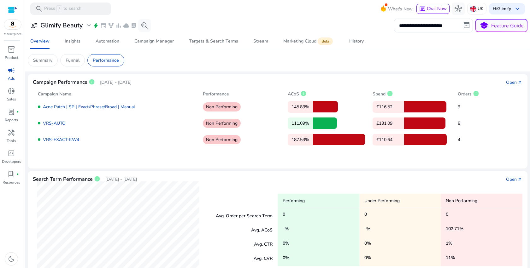
click at [323, 106] on div at bounding box center [325, 106] width 25 height 11
click at [305, 106] on p "145.83%" at bounding box center [300, 107] width 25 height 12
click at [216, 108] on p "Non Performing" at bounding box center [222, 107] width 38 height 9
click at [217, 108] on p "Non Performing" at bounding box center [222, 107] width 38 height 9
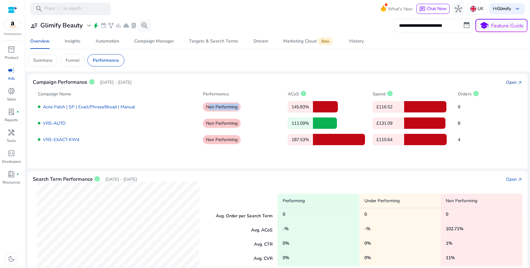
click at [513, 83] on div "Open" at bounding box center [511, 82] width 11 height 7
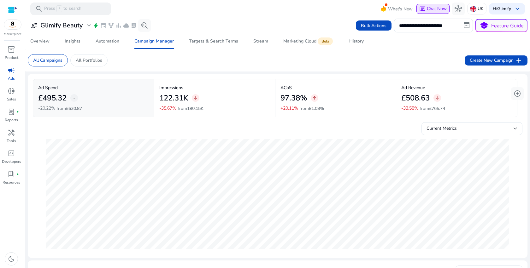
click at [422, 6] on div "chat Chat Now" at bounding box center [432, 8] width 27 height 7
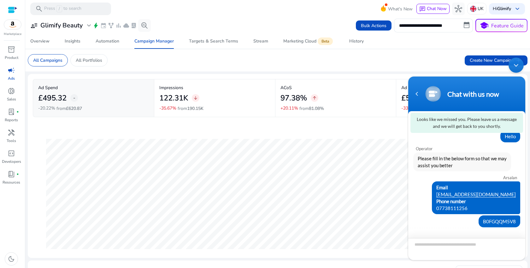
click at [436, 246] on textarea "Type your message and hit 'Enter'" at bounding box center [466, 249] width 117 height 22
type textarea "*****"
click at [515, 250] on span at bounding box center [517, 249] width 6 height 6
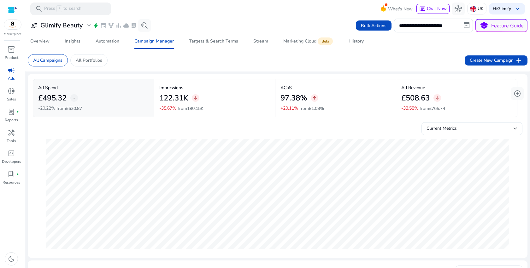
scroll to position [0, 0]
click at [431, 9] on span "Chat Now" at bounding box center [437, 9] width 20 height 6
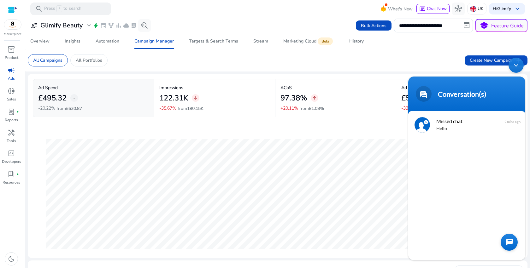
click at [507, 242] on div at bounding box center [509, 242] width 17 height 17
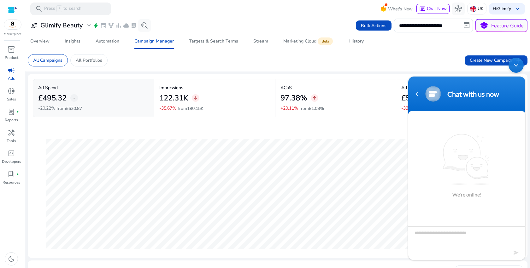
click at [472, 244] on textarea "Type your message and hit 'Enter'" at bounding box center [466, 238] width 117 height 22
type textarea "*****"
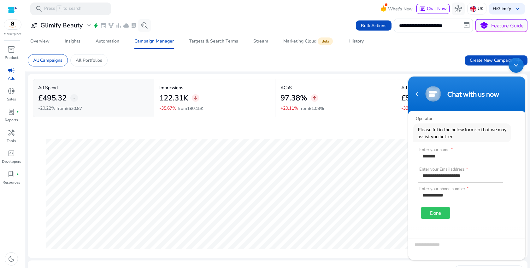
click at [433, 211] on div "Done" at bounding box center [435, 213] width 29 height 12
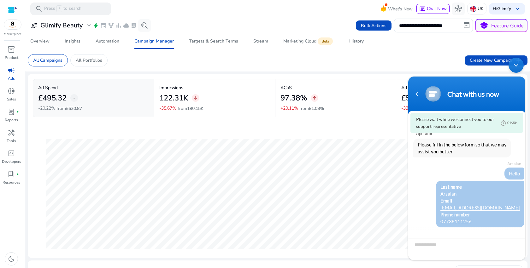
scroll to position [14, 0]
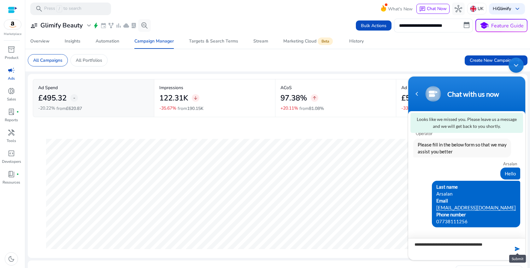
type textarea "**********"
click at [514, 251] on span at bounding box center [517, 249] width 6 height 6
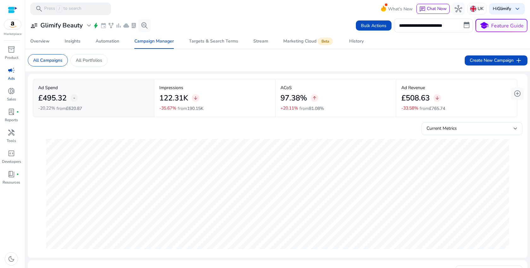
scroll to position [0, 0]
click at [431, 7] on span "Chat Now" at bounding box center [437, 9] width 20 height 6
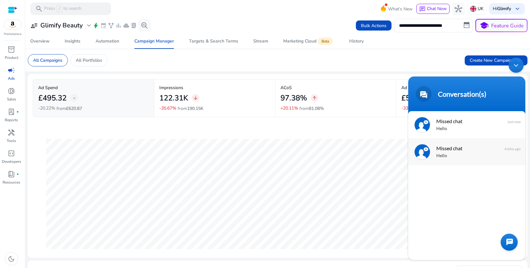
click at [466, 157] on div "Hello" at bounding box center [475, 156] width 79 height 7
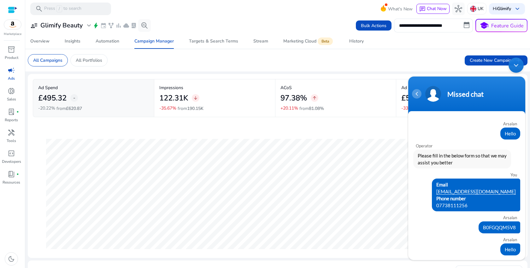
click at [418, 93] on div "Navigation go back" at bounding box center [416, 93] width 9 height 9
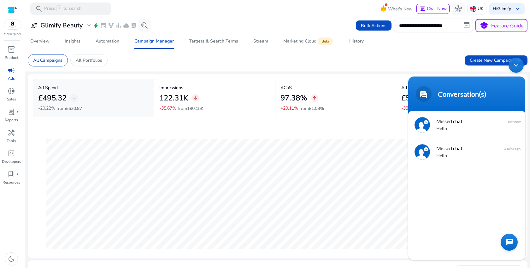
click at [514, 248] on div at bounding box center [509, 242] width 17 height 17
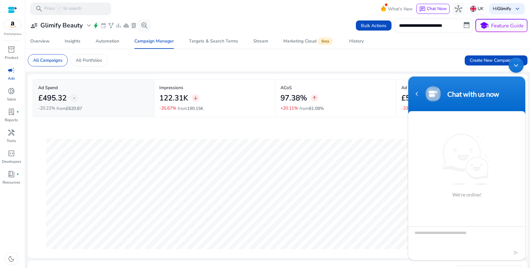
click at [417, 100] on div "Chat with us now" at bounding box center [466, 94] width 109 height 16
click at [515, 67] on div "Minimize live chat window" at bounding box center [515, 65] width 15 height 15
